Goal: Transaction & Acquisition: Purchase product/service

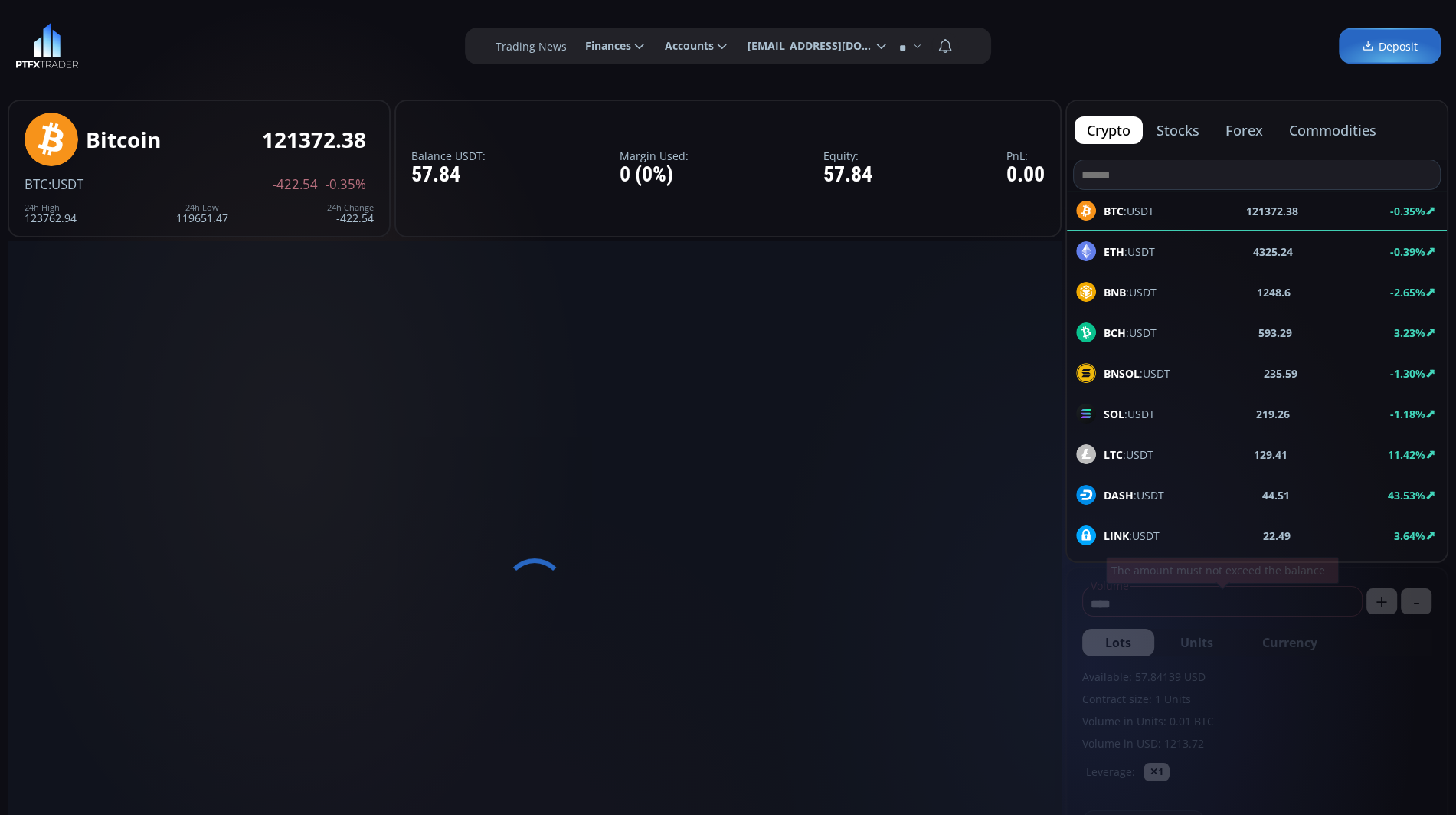
scroll to position [204, 0]
type input "********"
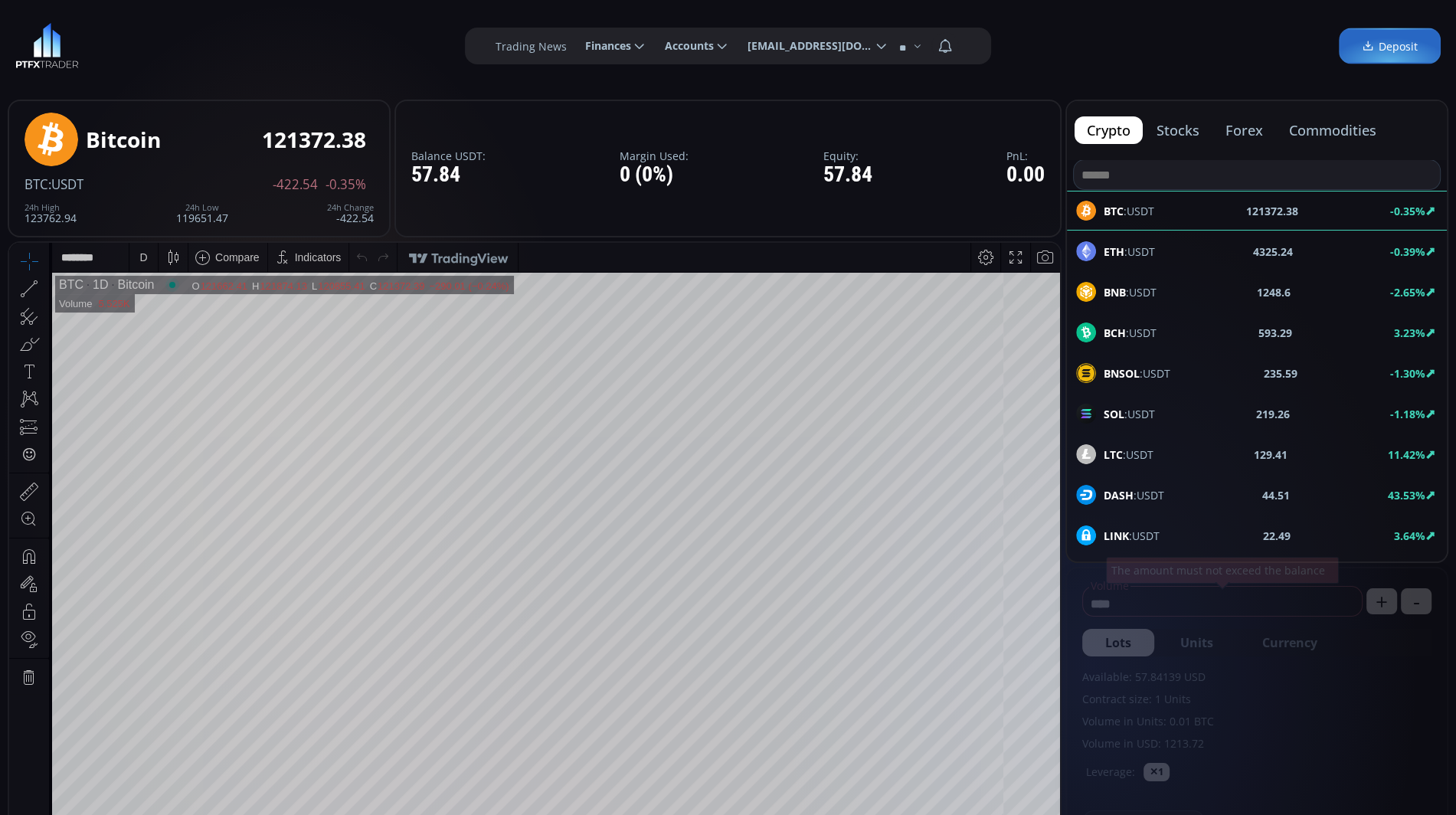
scroll to position [0, 0]
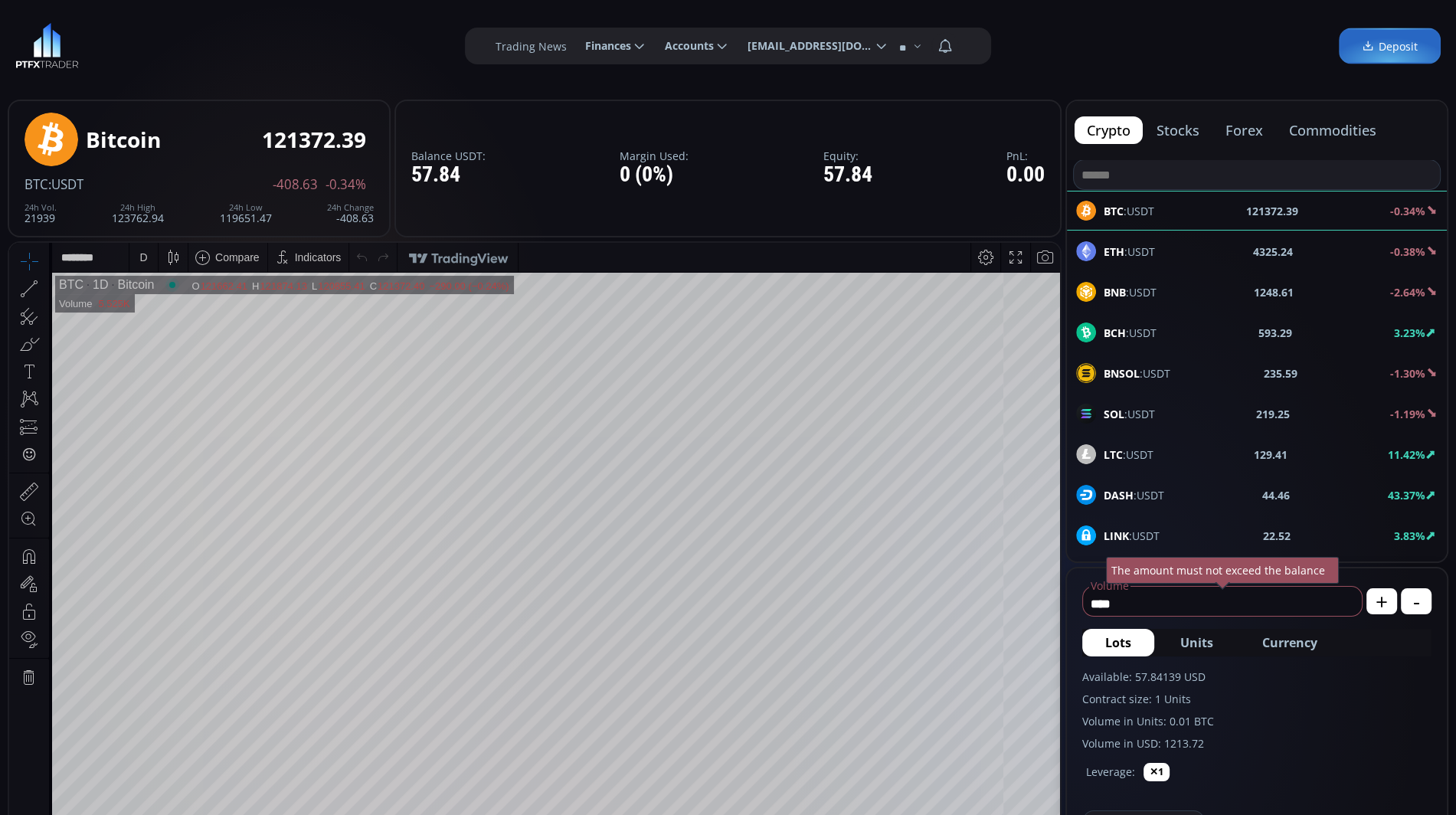
click at [1393, 50] on span "Deposit" at bounding box center [1390, 46] width 56 height 16
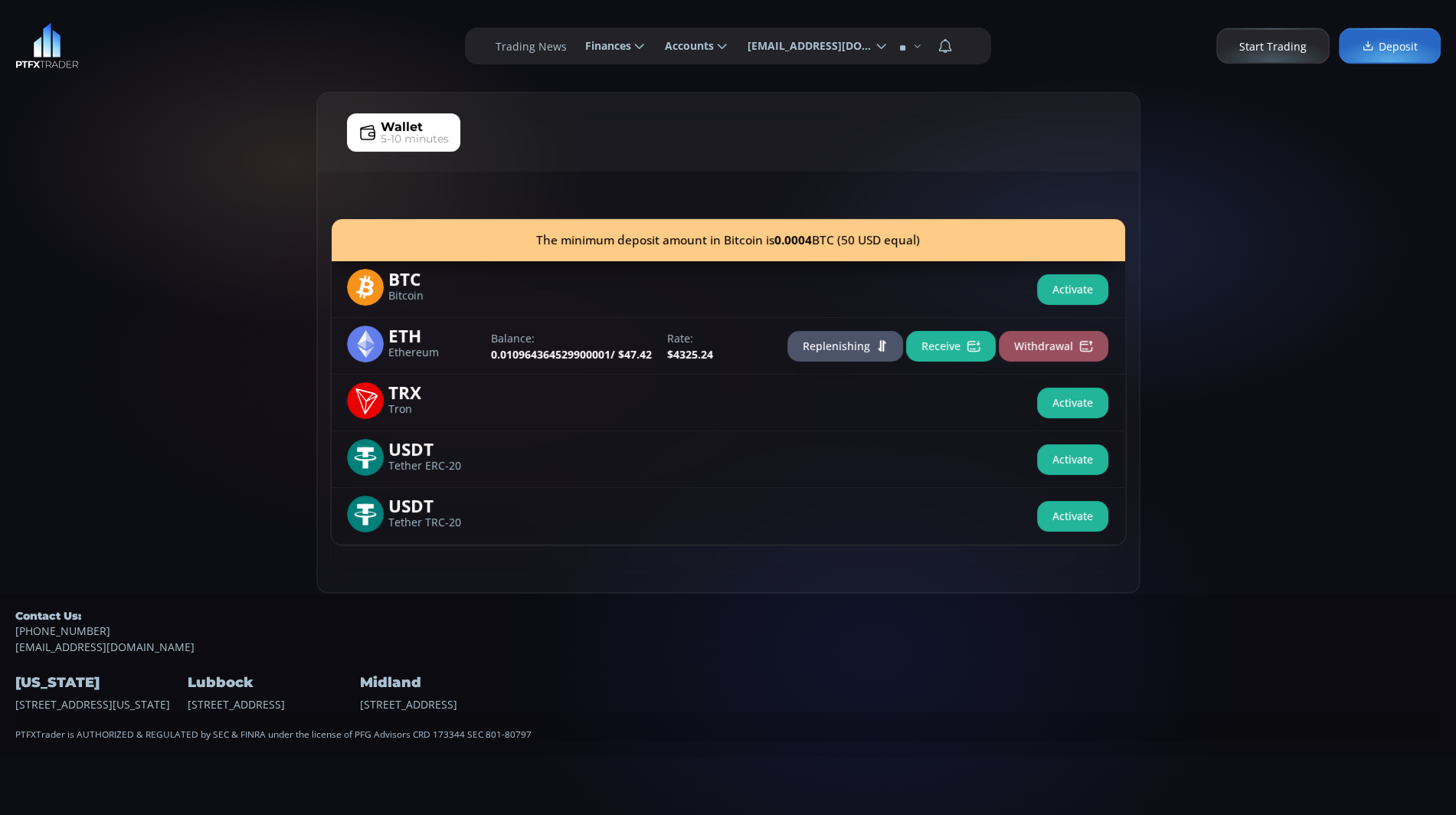
click at [932, 348] on button "Receive" at bounding box center [951, 346] width 90 height 30
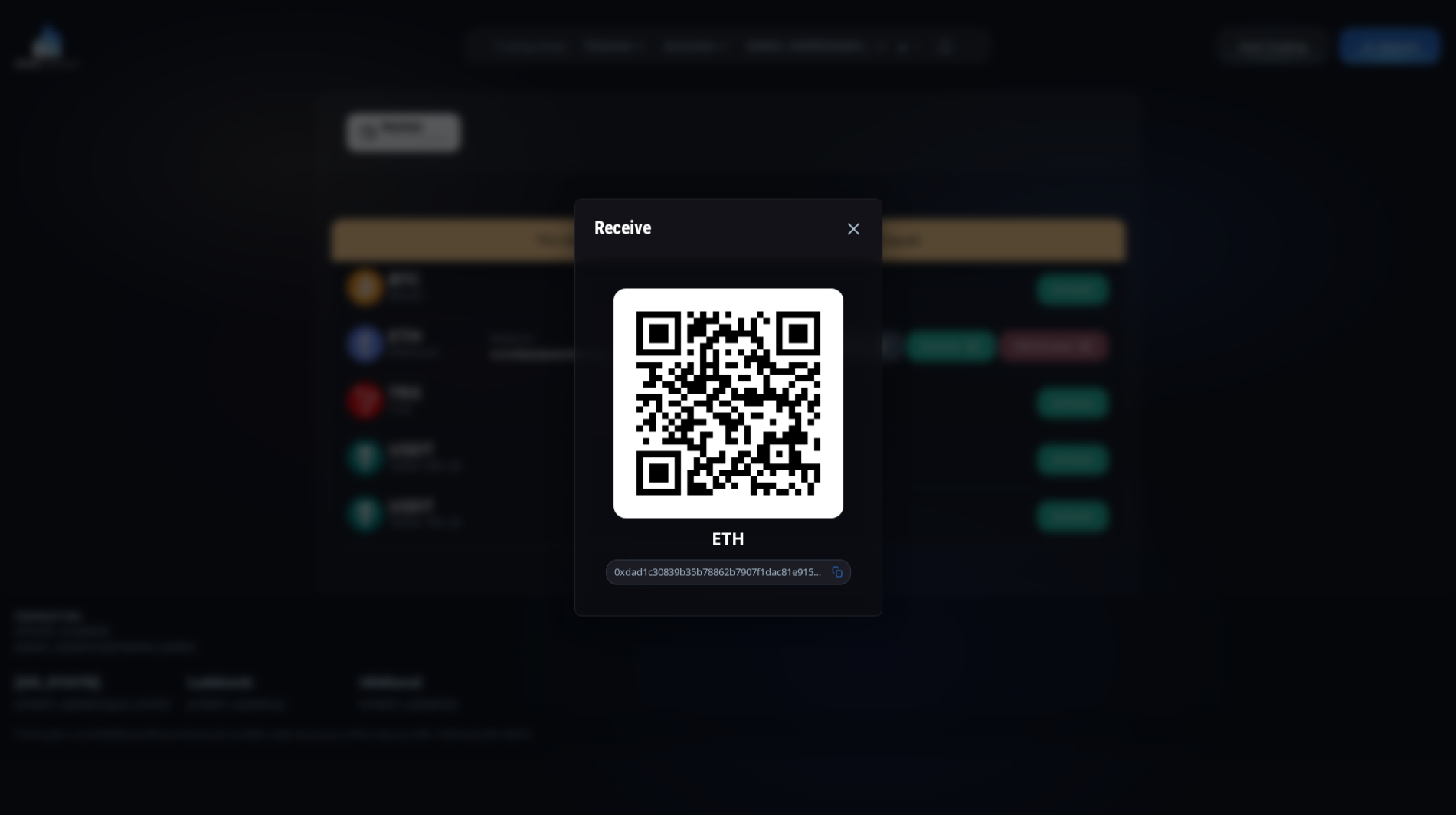
click at [837, 573] on icon at bounding box center [837, 571] width 11 height 11
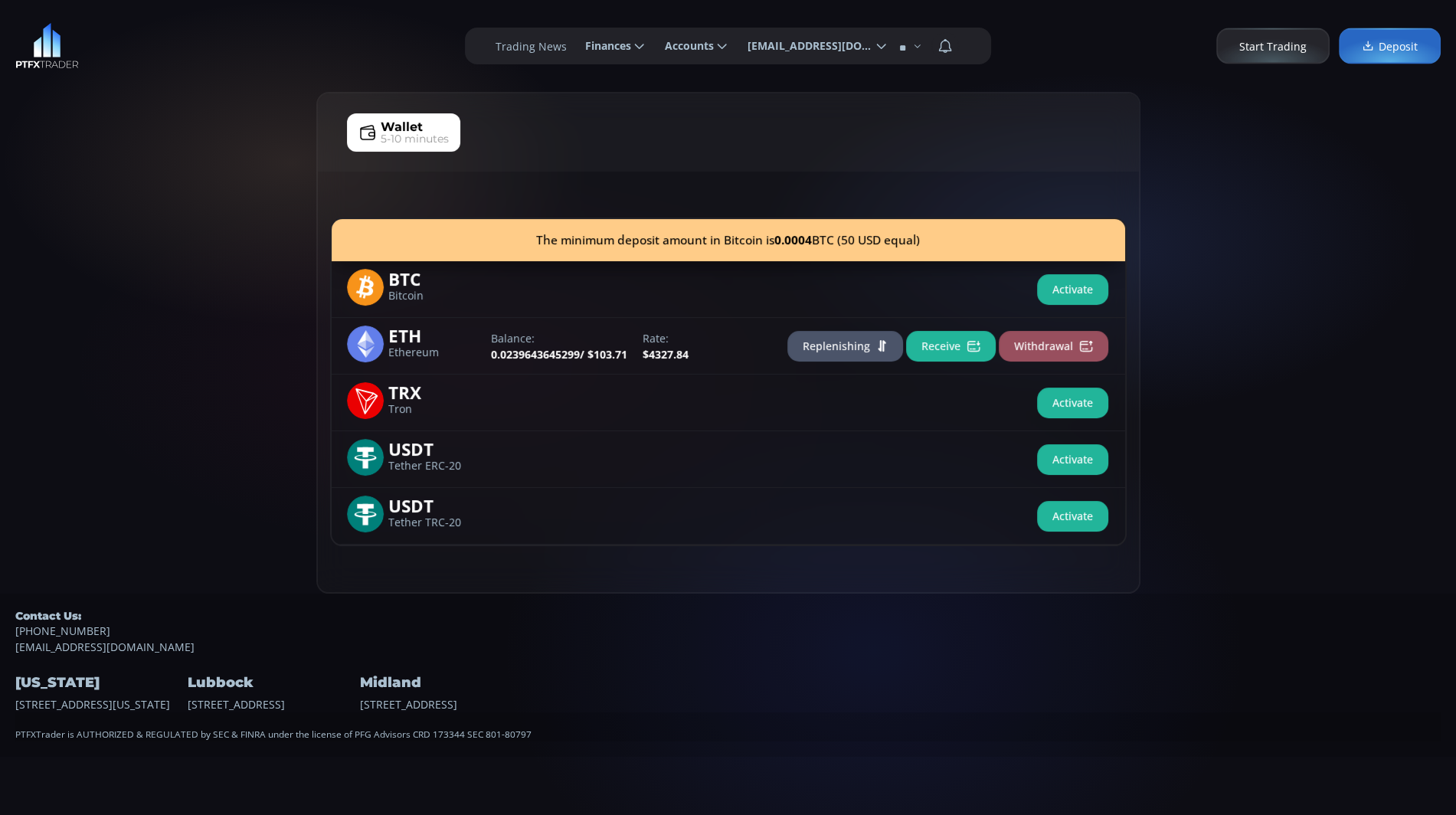
click at [832, 345] on button "Replenishing" at bounding box center [846, 346] width 116 height 30
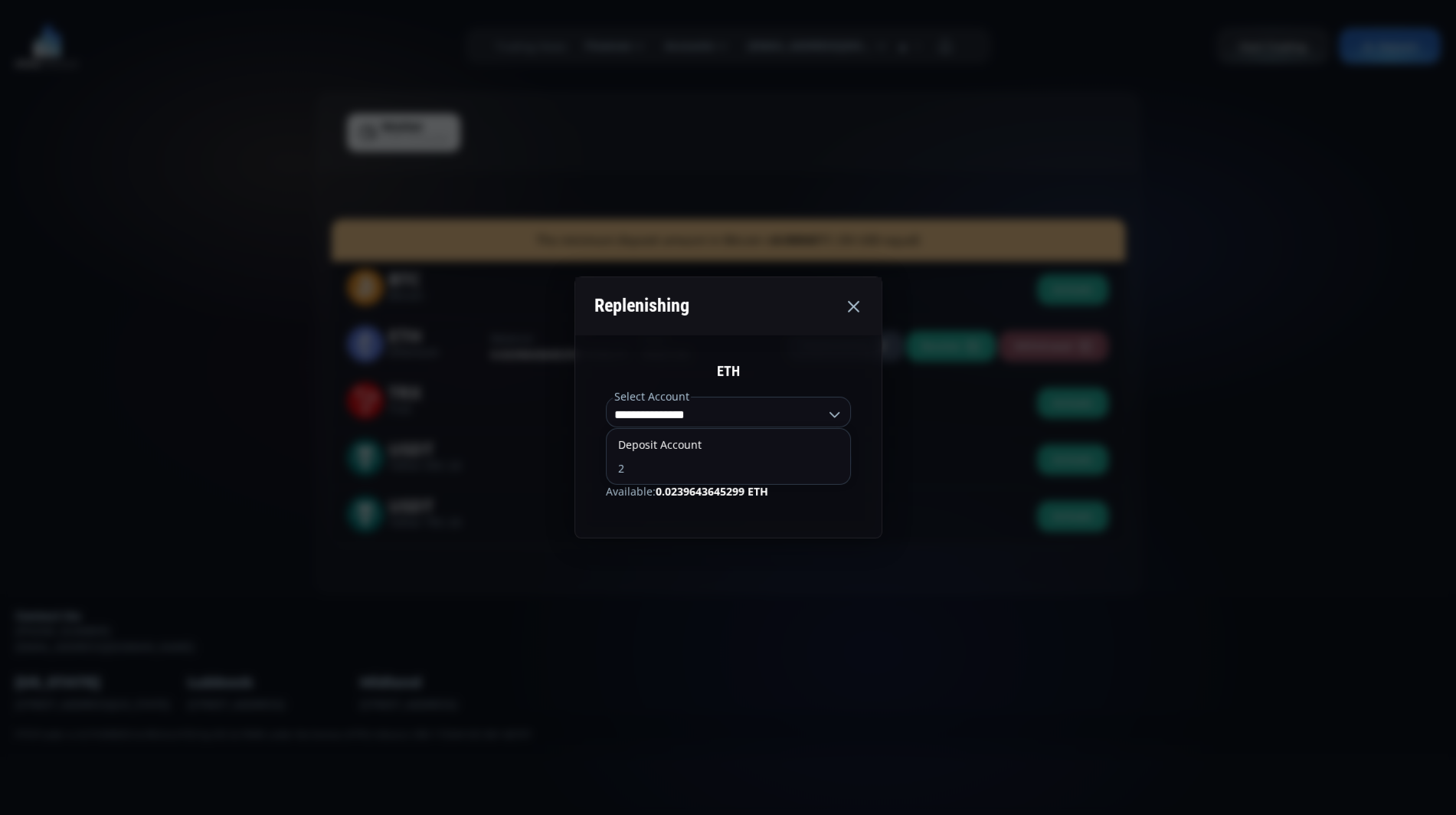
click at [747, 421] on input "**********" at bounding box center [717, 413] width 220 height 24
click at [705, 472] on label "2" at bounding box center [729, 470] width 244 height 28
type input "*"
click at [858, 306] on icon at bounding box center [853, 307] width 18 height 18
